Goal: Information Seeking & Learning: Learn about a topic

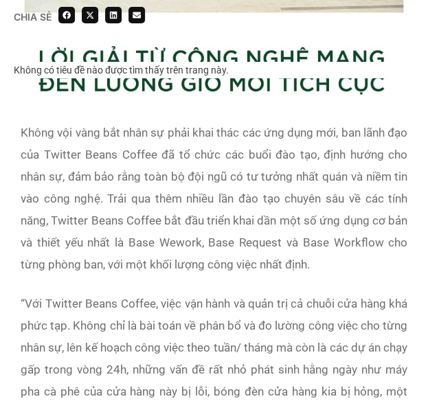
scroll to position [2611, 0]
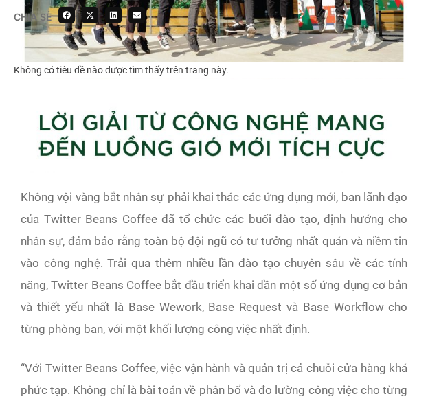
drag, startPoint x: 191, startPoint y: 260, endPoint x: 386, endPoint y: 281, distance: 196.2
click at [386, 281] on span "Không vội vàng bắt nhân sự phải khai thác các ứng dụng mới, ban lãnh đạo của Tw…" at bounding box center [214, 263] width 387 height 146
copy span "là Base Wework, Base Request và Base Workflow cho từng phòng ban, với một khối …"
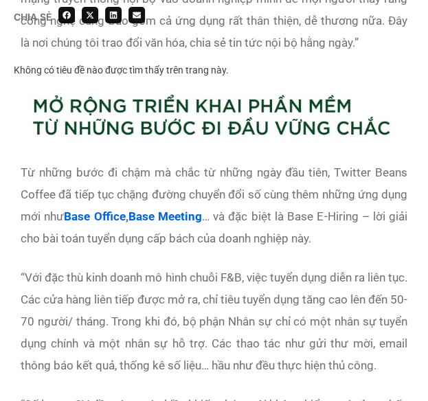
scroll to position [3710, 0]
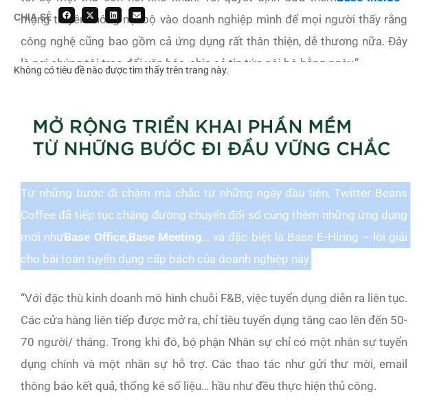
drag, startPoint x: 21, startPoint y: 146, endPoint x: 351, endPoint y: 213, distance: 337.1
click at [351, 213] on p "Từ những bước đi chậm mà chắc từ những ngày đầu tiên, Twitter Beans Coffee đã t…" at bounding box center [214, 226] width 387 height 88
copy span "Từ những bước đi chậm mà chắc từ những ngày đầu tiên, Twitter Beans Coffee đã t…"
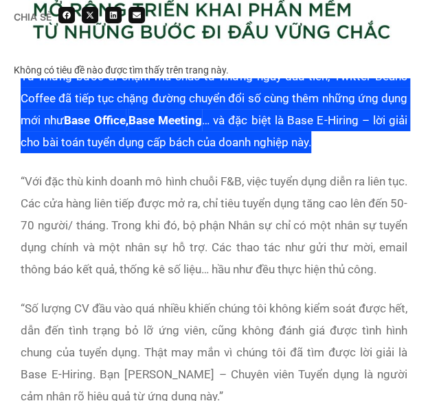
scroll to position [3916, 0]
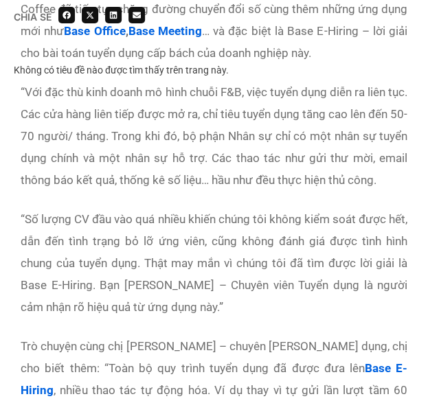
click at [228, 173] on div "Từ những bước đi chậm mà chắc từ những ngày đầu tiên, Twitter Beans Coffee đã t…" at bounding box center [214, 271] width 387 height 591
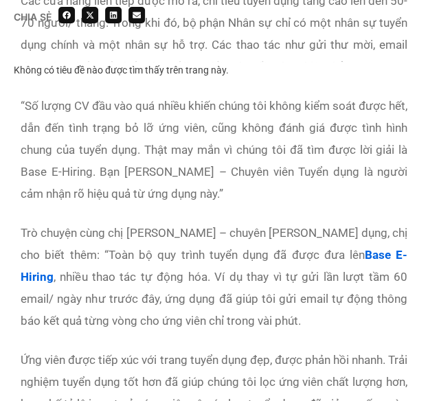
scroll to position [4098, 0]
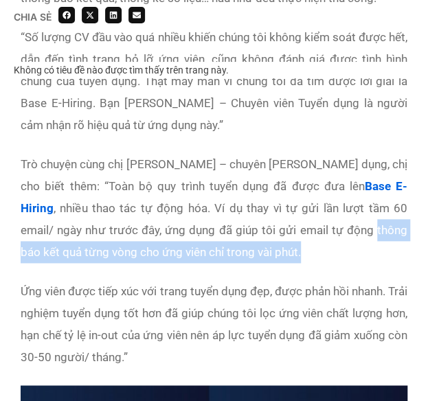
drag, startPoint x: 335, startPoint y: 205, endPoint x: 260, endPoint y: 226, distance: 78.3
click at [260, 226] on span "Toàn bộ quy trình tuyển dụng đã được đưa lên Base E-Hiring , nhiều thao tác tự …" at bounding box center [214, 219] width 387 height 80
copy span "thông báo kết quả từng vòng cho ứng viên chỉ trong vài phút."
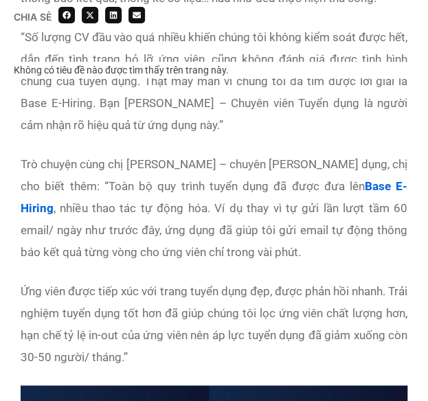
click at [317, 232] on p "Trò chuyện cùng chị Lê Thị Kim Oanh – chuyên viên Tuyển dụng, chị cho biết thêm…" at bounding box center [214, 208] width 387 height 110
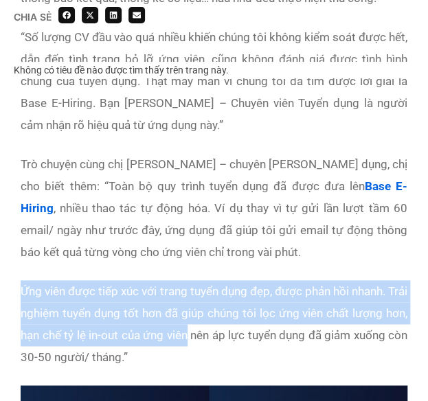
drag, startPoint x: 24, startPoint y: 264, endPoint x: 227, endPoint y: 304, distance: 206.5
click at [227, 304] on span "Ứng viên được tiếp xúc với trang tuyển dụng đẹp, được phản hồi nhanh. Trải nghi…" at bounding box center [214, 324] width 387 height 80
copy span "Ứng viên được tiếp xúc với trang tuyển dụng đẹp, được phản hồi nhanh. Trải nghi…"
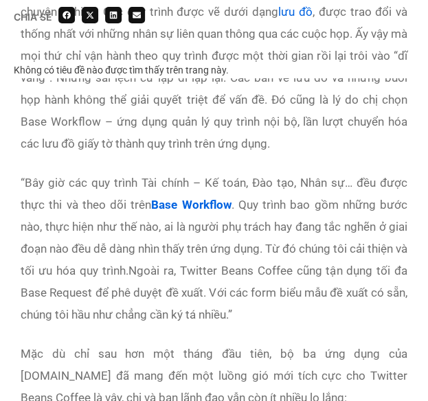
scroll to position [3205, 0]
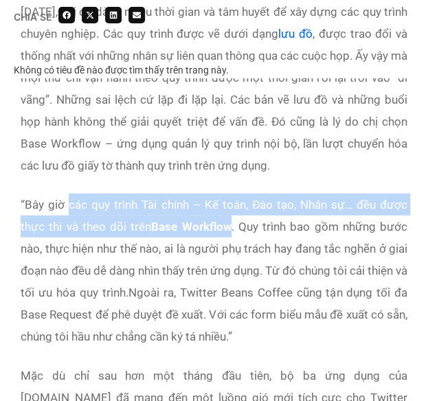
drag, startPoint x: 67, startPoint y: 161, endPoint x: 232, endPoint y: 187, distance: 166.8
click at [232, 197] on span "Bây giờ các quy trình Tài chính – Kế toán, Đào tạo, Nhân sự… đều được thực thi …" at bounding box center [214, 248] width 387 height 102
copy span "các quy trình Tài chính – Kế toán, Đào tạo, Nhân sự… đều được thực thi và theo …"
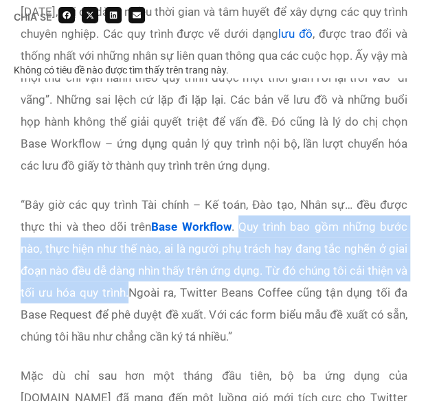
drag, startPoint x: 243, startPoint y: 179, endPoint x: 144, endPoint y: 247, distance: 119.7
click at [144, 247] on p "“ Bây giờ các quy trình Tài chính – Kế toán, Đào tạo, Nhân sự… đều được thực th…" at bounding box center [214, 270] width 387 height 154
copy p "Quy trình bao gồm những bước nào, thực hiện như thế nào, ai là người phụ trách …"
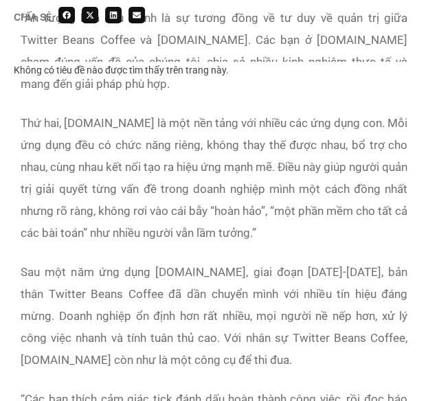
scroll to position [5105, 0]
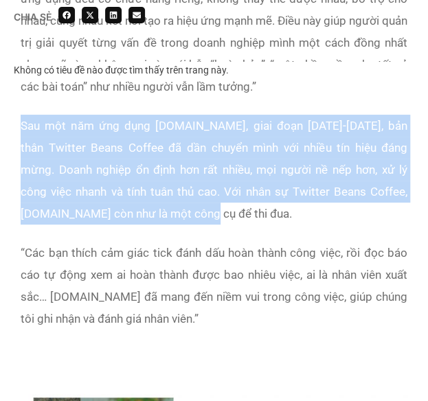
drag, startPoint x: 23, startPoint y: 102, endPoint x: 165, endPoint y: 187, distance: 165.4
click at [165, 187] on p "Sau một năm ứng dụng [DOMAIN_NAME], giai đoạn [DATE]-[DATE], bản thân Twitter B…" at bounding box center [214, 170] width 387 height 110
copy span "Sau một năm ứng dụng [DOMAIN_NAME], giai đoạn [DATE]-[DATE], bản thân Twitter B…"
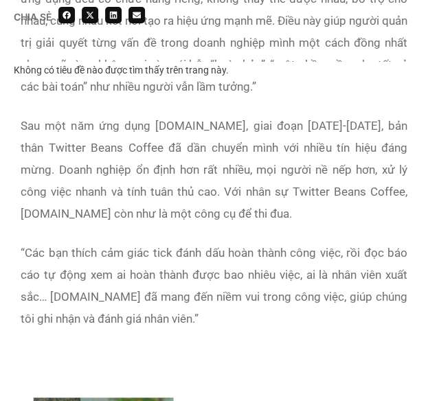
click at [291, 201] on div "Trước thắc mắc của chúng tôi về lý do Twitter Beans Coffee tin tưởng lựa chọn k…" at bounding box center [214, 81] width 387 height 609
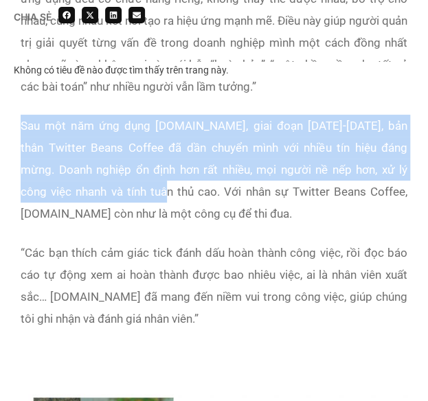
drag, startPoint x: 22, startPoint y: 98, endPoint x: 126, endPoint y: 168, distance: 125.6
click at [126, 168] on span "Sau một năm ứng dụng [DOMAIN_NAME], giai đoạn [DATE]-[DATE], bản thân Twitter B…" at bounding box center [214, 170] width 387 height 102
copy span "Sau một năm ứng dụng Base.vn, giai đoạn 2019-2020, bản thân Twitter Beans Coffe…"
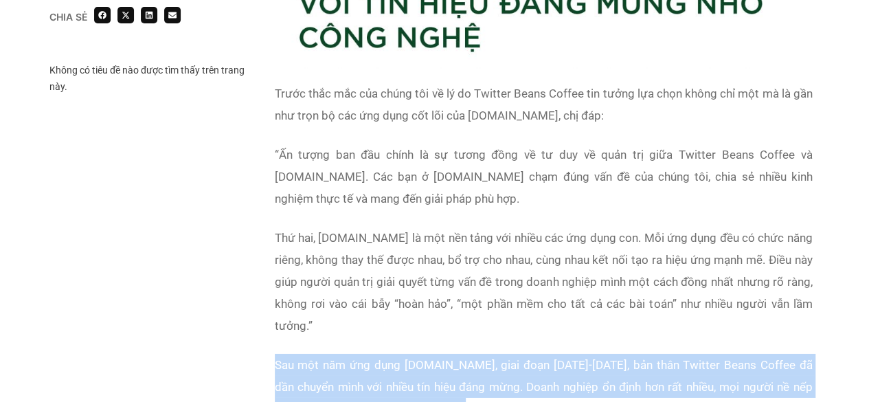
scroll to position [4693, 0]
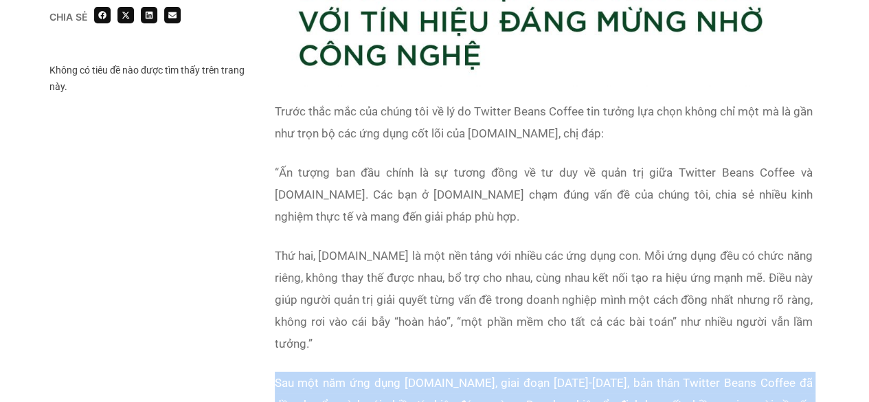
click at [605, 60] on img at bounding box center [544, 18] width 538 height 135
